Goal: Check status: Check status

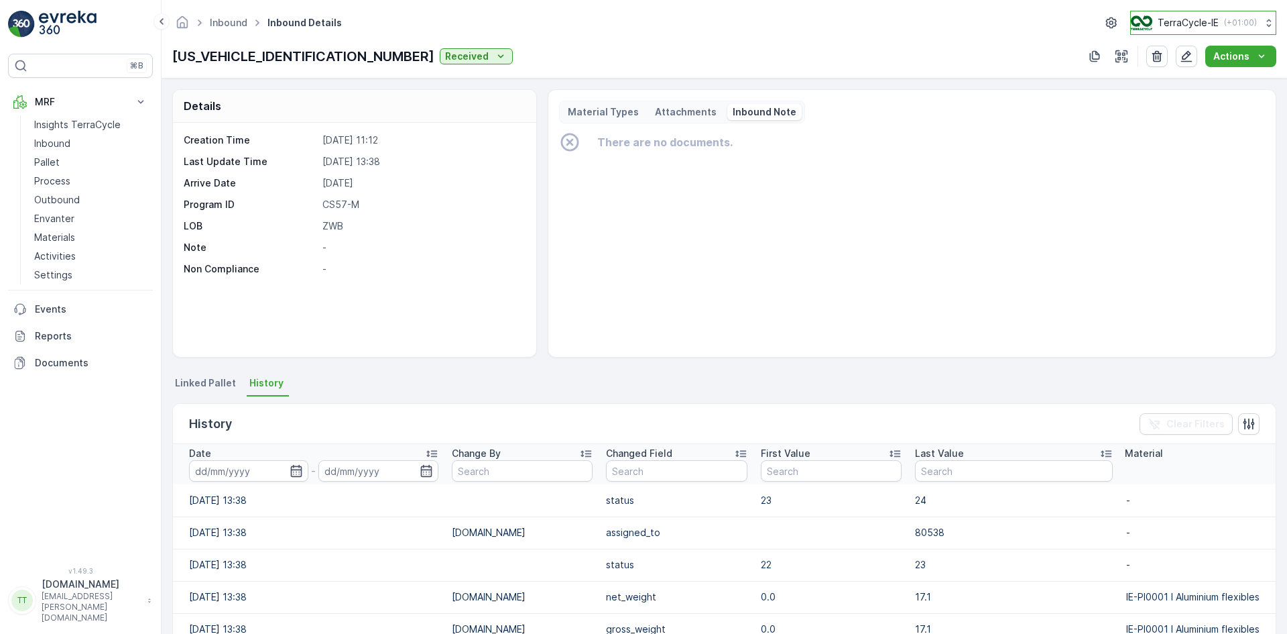
click at [1198, 19] on p "TerraCycle-IE" at bounding box center [1188, 22] width 61 height 13
type input "es"
click at [1179, 82] on span "TerraCycle-ES-MRF" at bounding box center [1209, 82] width 139 height 13
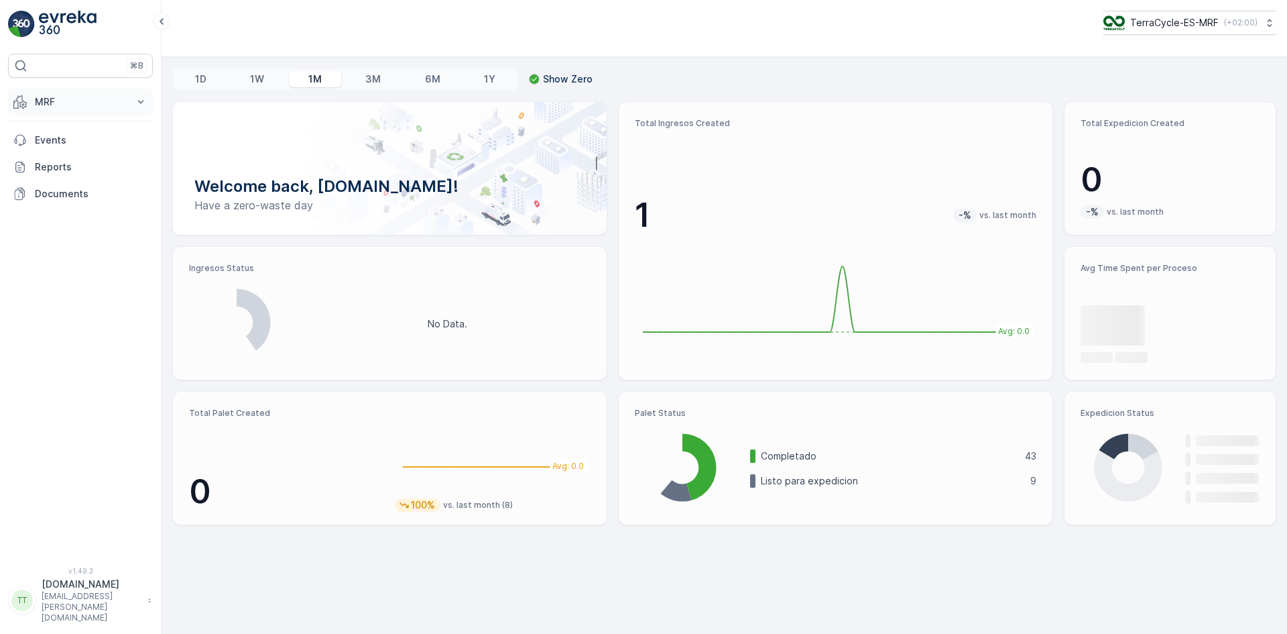
click at [66, 98] on p "MRF" at bounding box center [80, 101] width 91 height 13
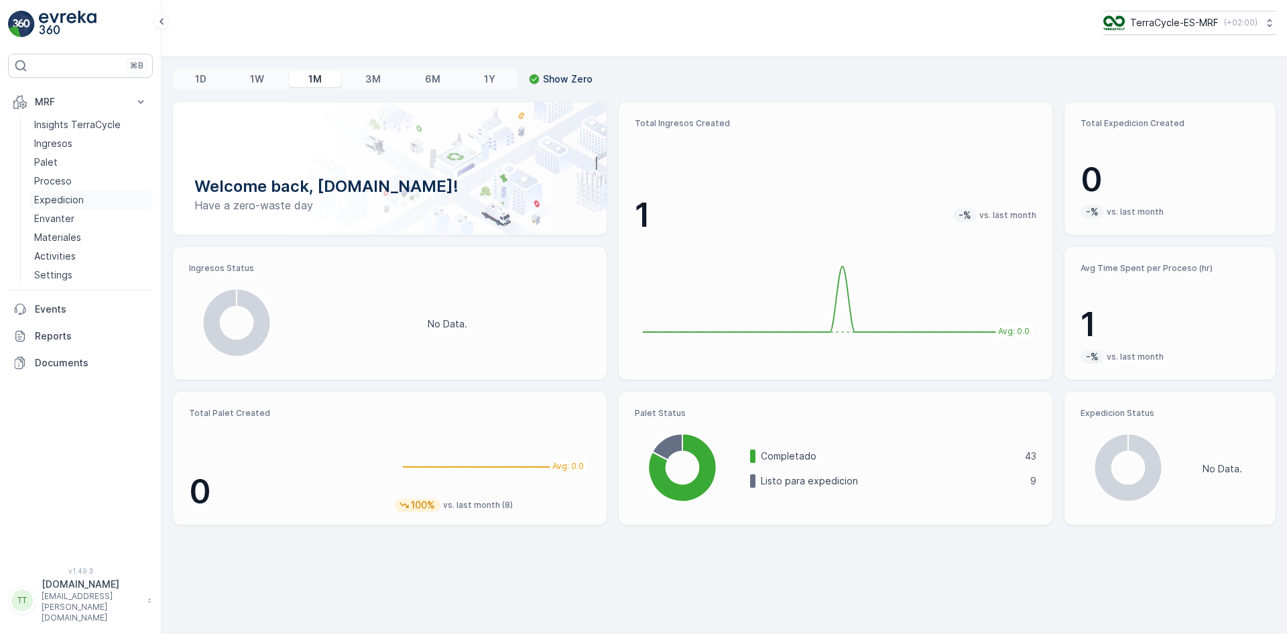
click at [68, 195] on p "Expedicion" at bounding box center [59, 199] width 50 height 13
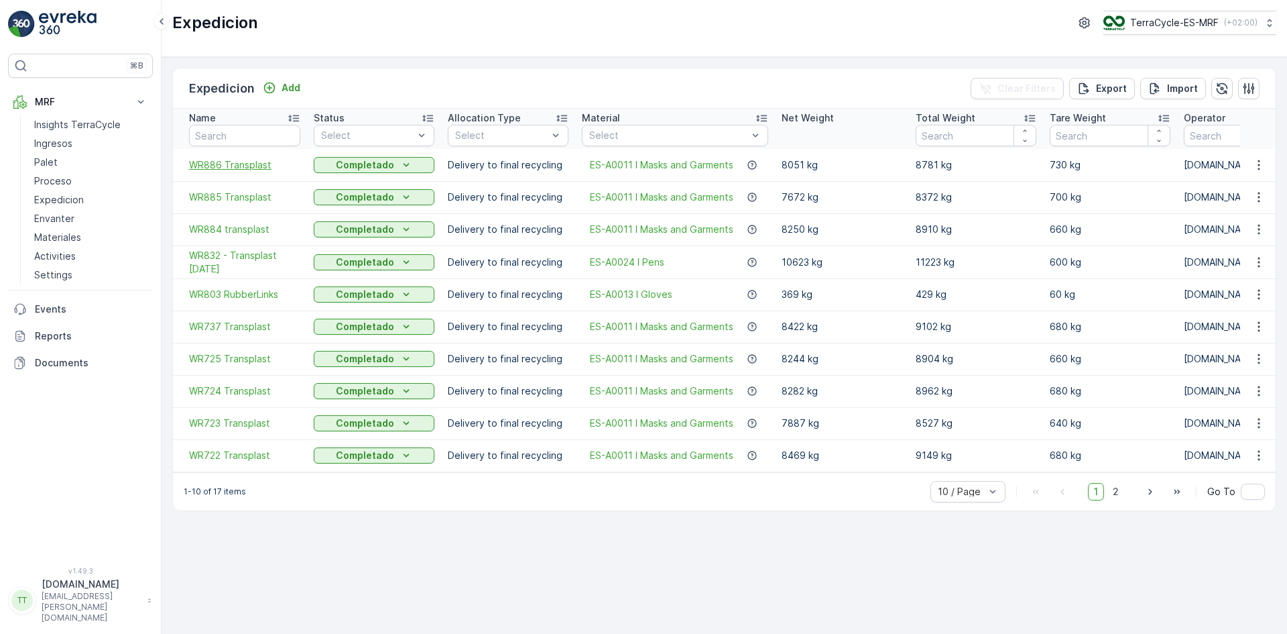
click at [235, 164] on span "WR886 Transplast" at bounding box center [244, 164] width 111 height 13
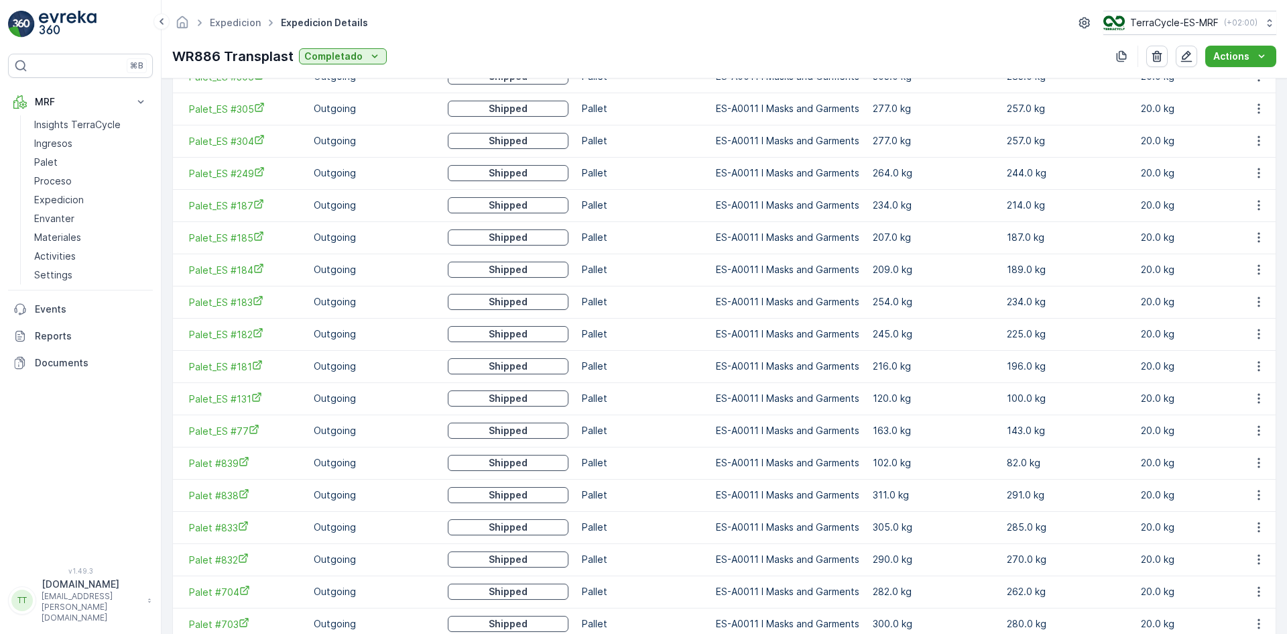
scroll to position [705, 0]
